Goal: Information Seeking & Learning: Learn about a topic

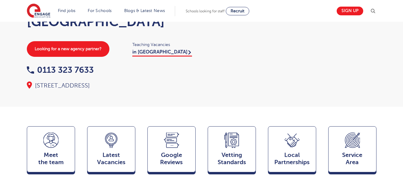
scroll to position [60, 0]
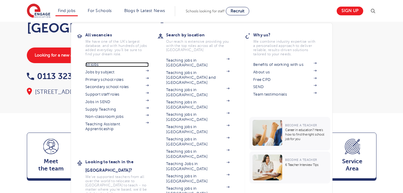
click at [91, 67] on link "All jobs" at bounding box center [116, 64] width 63 height 5
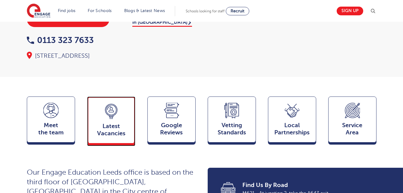
click at [116, 104] on icon at bounding box center [111, 110] width 12 height 12
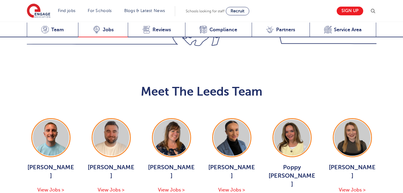
scroll to position [658, 0]
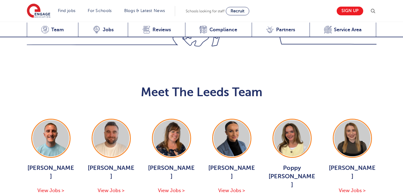
click at [208, 149] on div "George Dignam View Jobs > Chris Rushton View Jobs > Joanne Wright View Jobs > H…" at bounding box center [201, 173] width 361 height 108
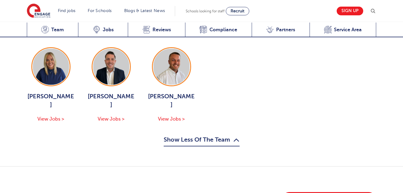
scroll to position [826, 0]
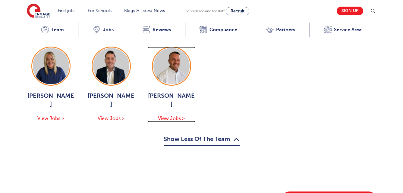
click at [172, 116] on span "View Jobs >" at bounding box center [171, 118] width 27 height 5
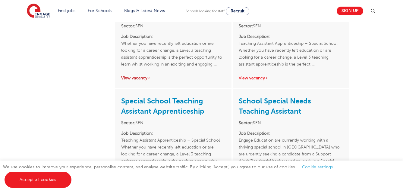
scroll to position [229, 0]
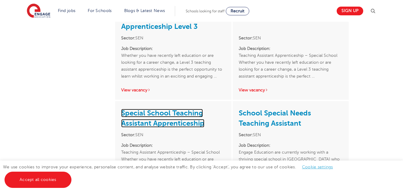
click at [142, 114] on link "Special School Teaching Assistant Apprenticeship" at bounding box center [162, 118] width 83 height 19
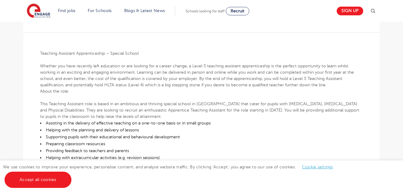
scroll to position [169, 0]
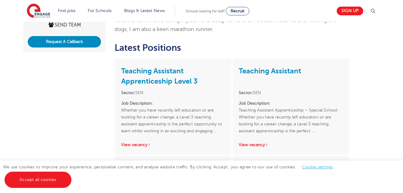
scroll to position [169, 0]
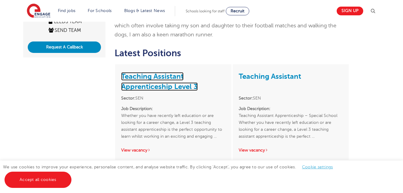
click at [163, 80] on link "Teaching Assistant Apprenticeship Level 3" at bounding box center [159, 81] width 77 height 19
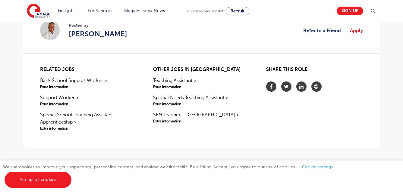
scroll to position [433, 0]
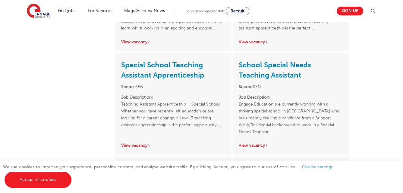
scroll to position [277, 0]
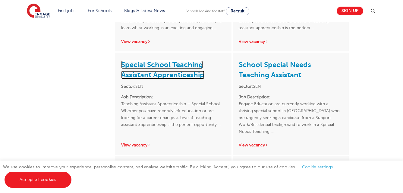
click at [173, 74] on link "Special School Teaching Assistant Apprenticeship" at bounding box center [162, 70] width 83 height 19
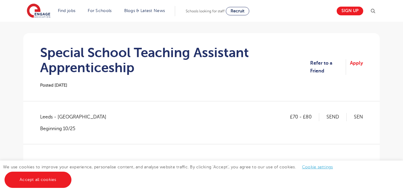
scroll to position [72, 0]
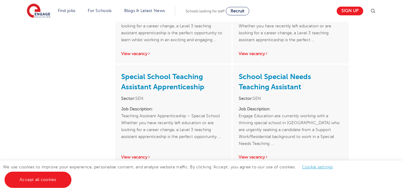
scroll to position [253, 0]
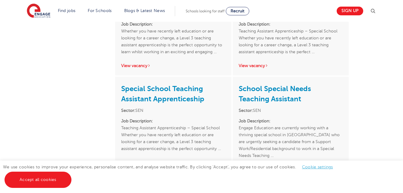
click at [148, 71] on div "Teaching Assistant Apprenticeship Level 3 Sector: SEN Job Description: Whether …" at bounding box center [173, 27] width 116 height 95
click at [140, 68] on div "Teaching Assistant Apprenticeship Level 3 Sector: SEN Job Description: Whether …" at bounding box center [173, 27] width 116 height 95
click at [139, 64] on link "View vacancy" at bounding box center [136, 66] width 30 height 5
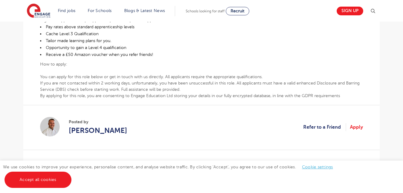
scroll to position [313, 0]
